Goal: Navigation & Orientation: Find specific page/section

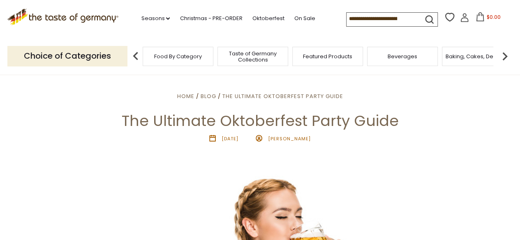
click at [179, 56] on span "Food By Category" at bounding box center [178, 56] width 48 height 6
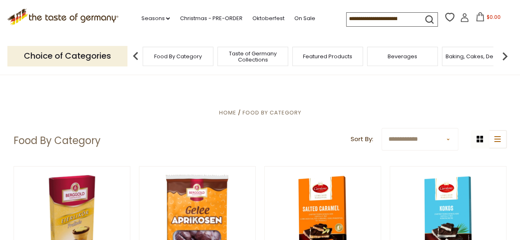
click at [329, 59] on span "Featured Products" at bounding box center [327, 56] width 49 height 6
